Goal: Transaction & Acquisition: Purchase product/service

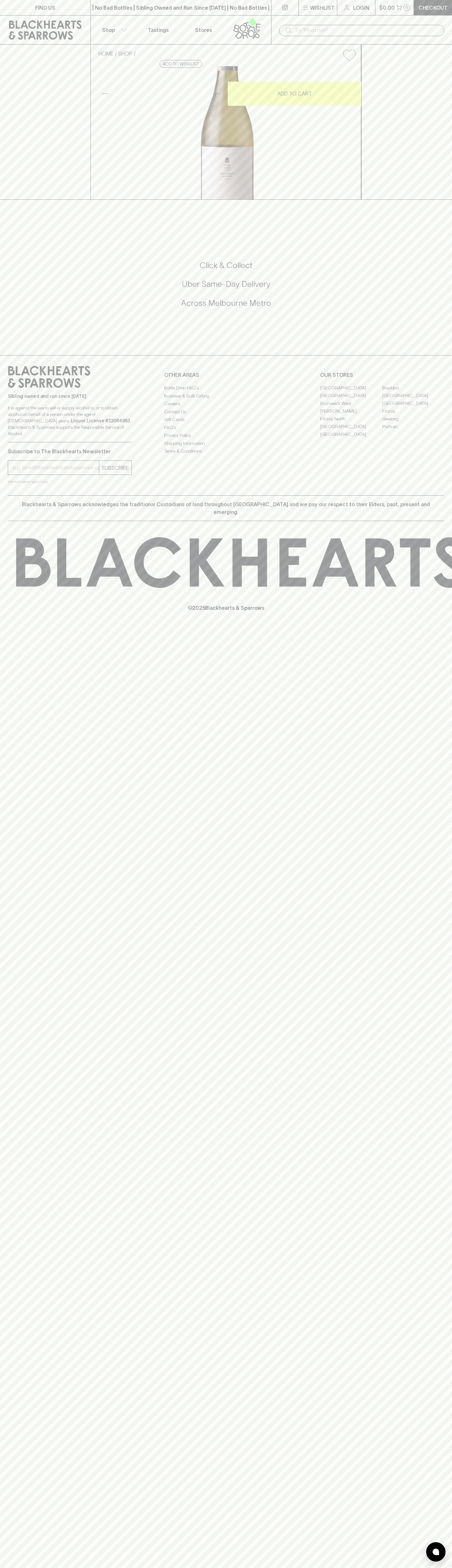
click at [350, 14] on link "Login" at bounding box center [356, 7] width 38 height 15
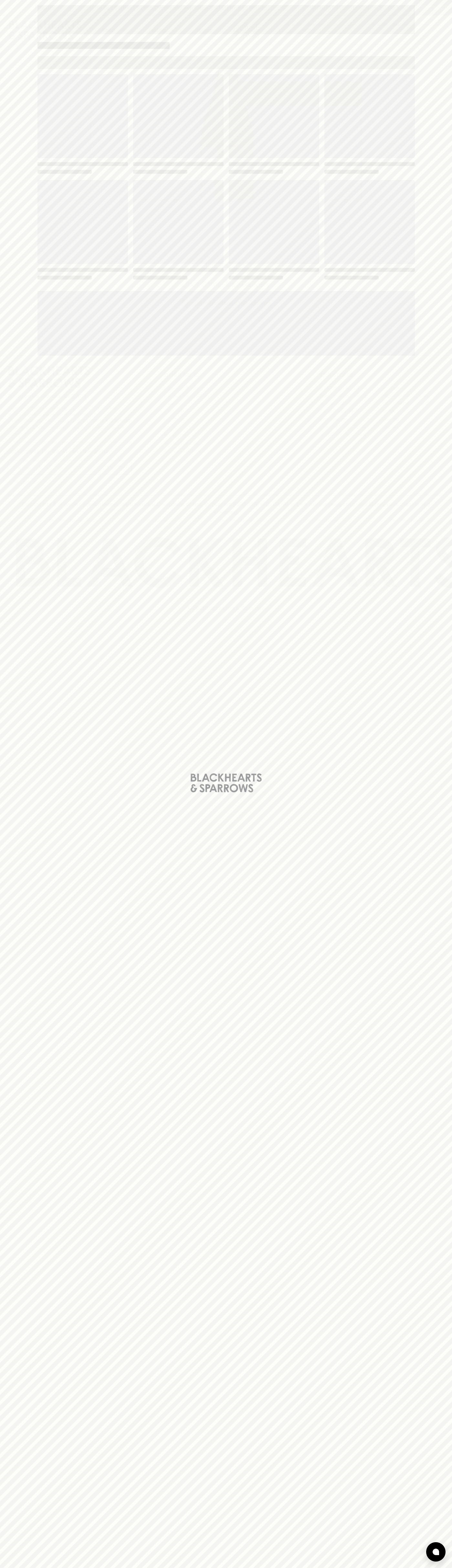
click at [423, 1552] on div "Loading" at bounding box center [226, 784] width 452 height 1568
click at [191, 1567] on html "FIND US | No Bad Bottles | Sibling Owned and Run Since 2006 | No Bad Bottles | …" at bounding box center [226, 784] width 452 height 1568
click at [32, 274] on div "Loading" at bounding box center [226, 180] width 387 height 361
